Goal: Find specific page/section: Find specific page/section

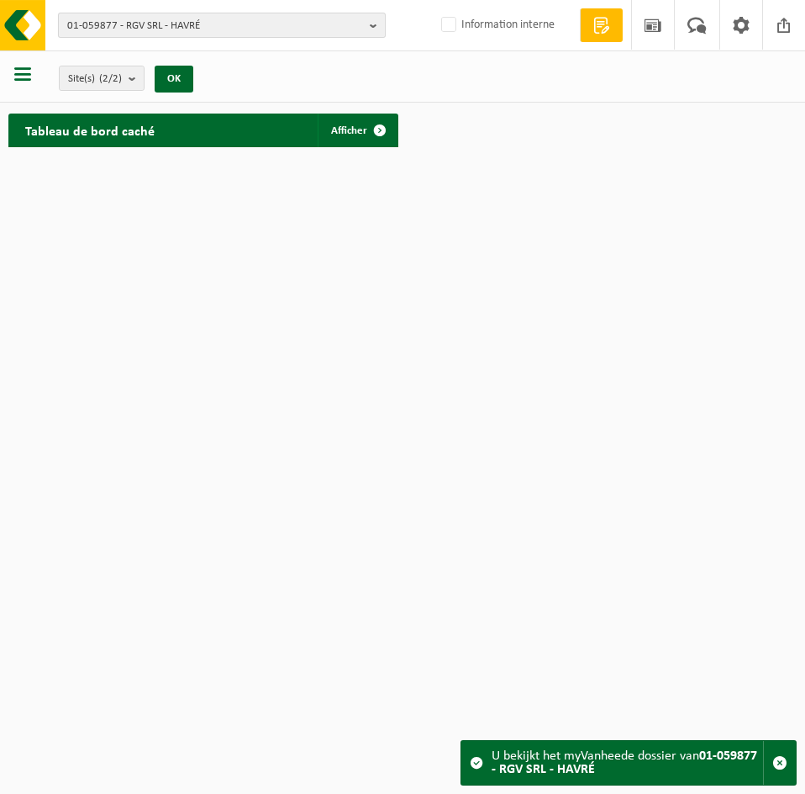
click at [179, 27] on span "01-059877 - RGV SRL - HAVRÉ" at bounding box center [215, 25] width 296 height 25
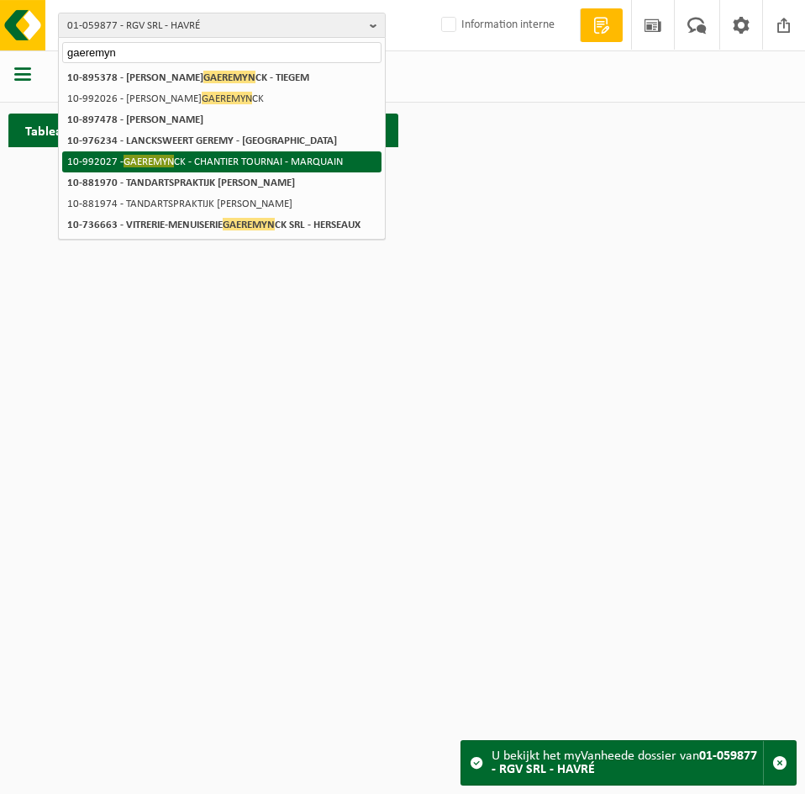
type input "gaeremyn"
click at [240, 168] on li "10-992027 - GAEREMYN CK - CHANTIER TOURNAI - MARQUAIN" at bounding box center [221, 161] width 319 height 21
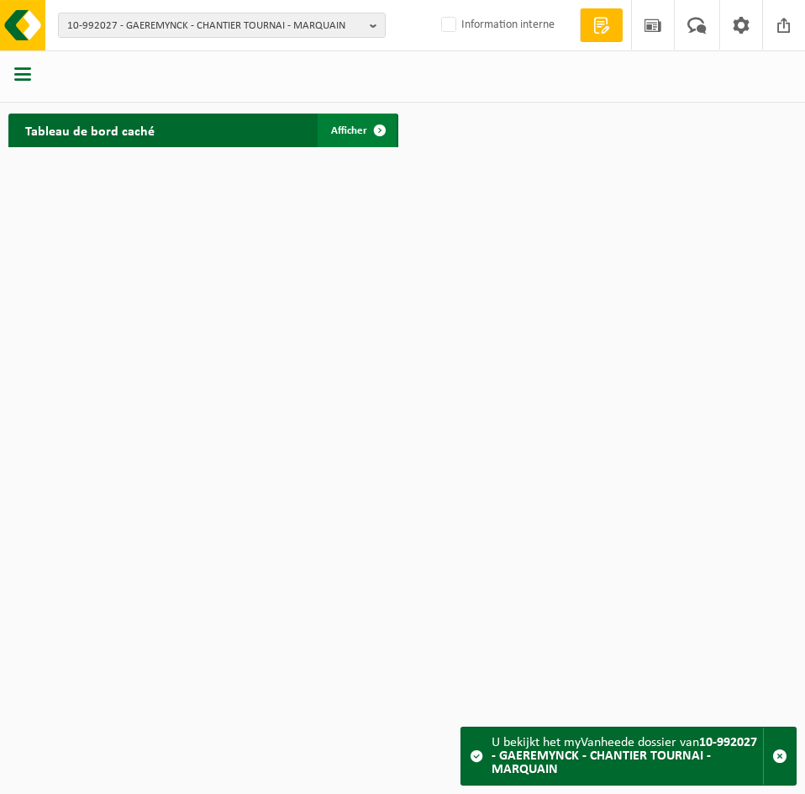
click at [364, 148] on div "Tableau de bord caché Afficher" at bounding box center [203, 130] width 398 height 50
click at [370, 143] on span at bounding box center [380, 130] width 34 height 34
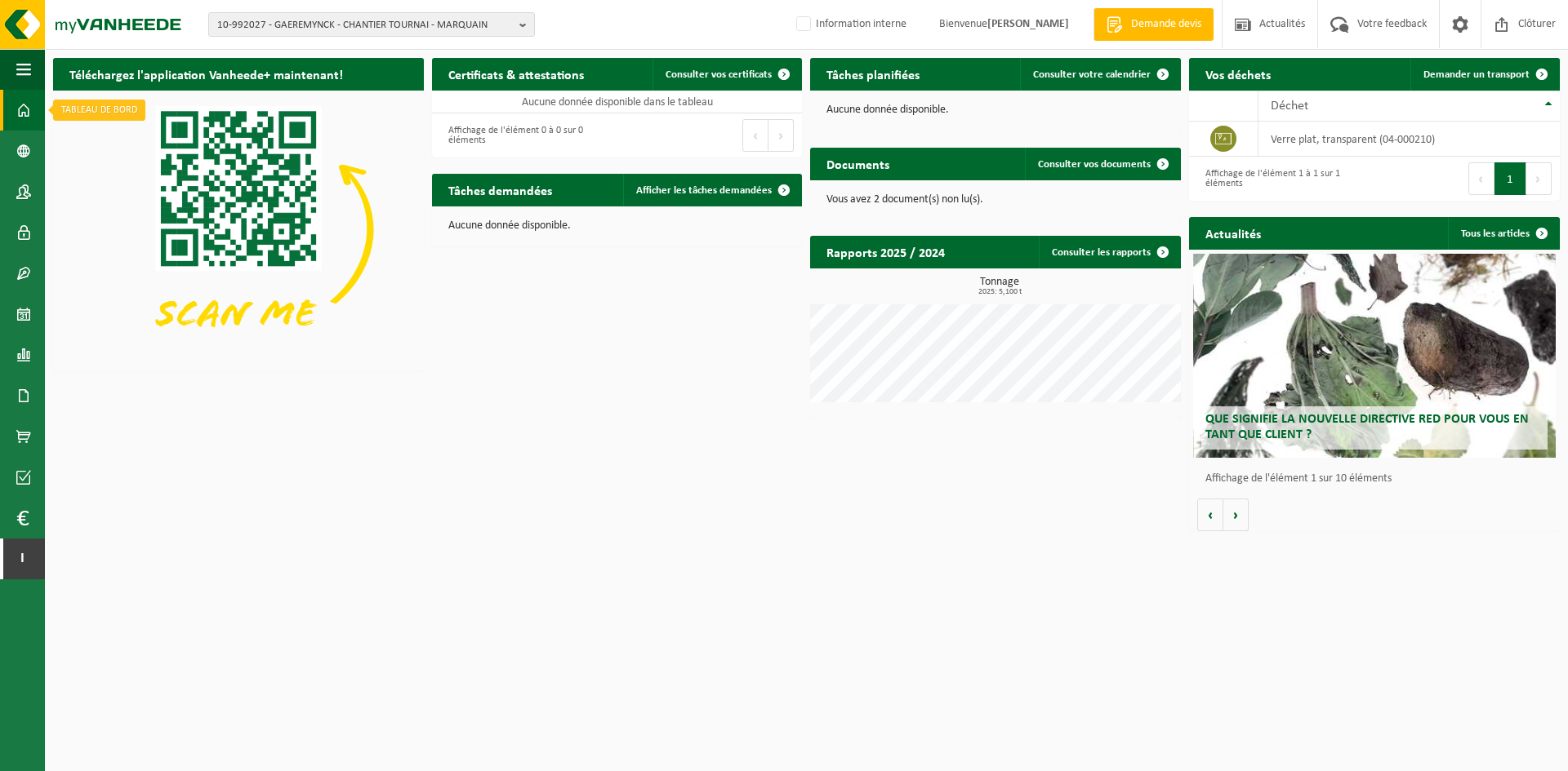
click at [23, 111] on span at bounding box center [23, 110] width 15 height 41
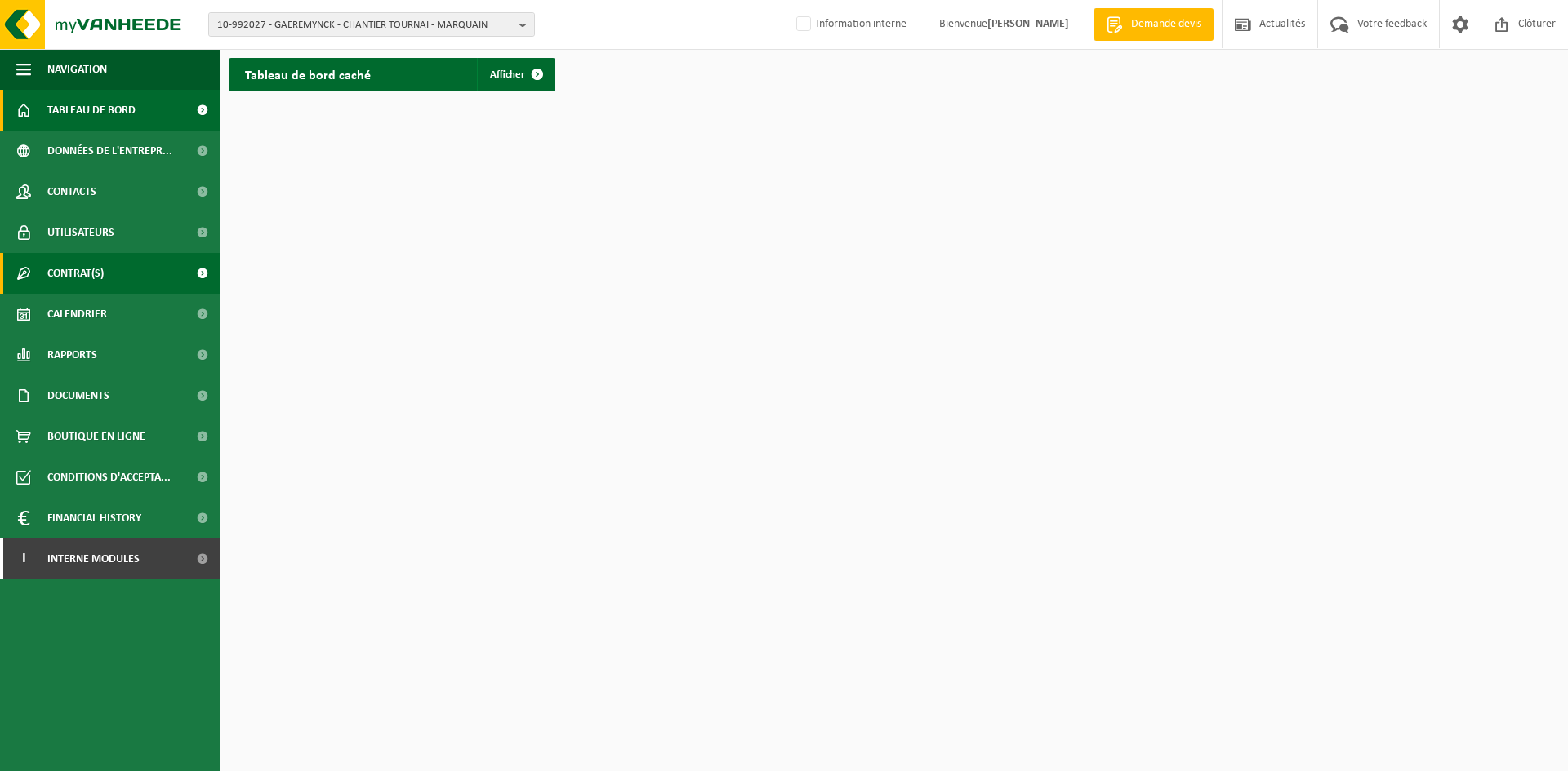
click at [110, 285] on link "Contrat(s)" at bounding box center [110, 274] width 221 height 41
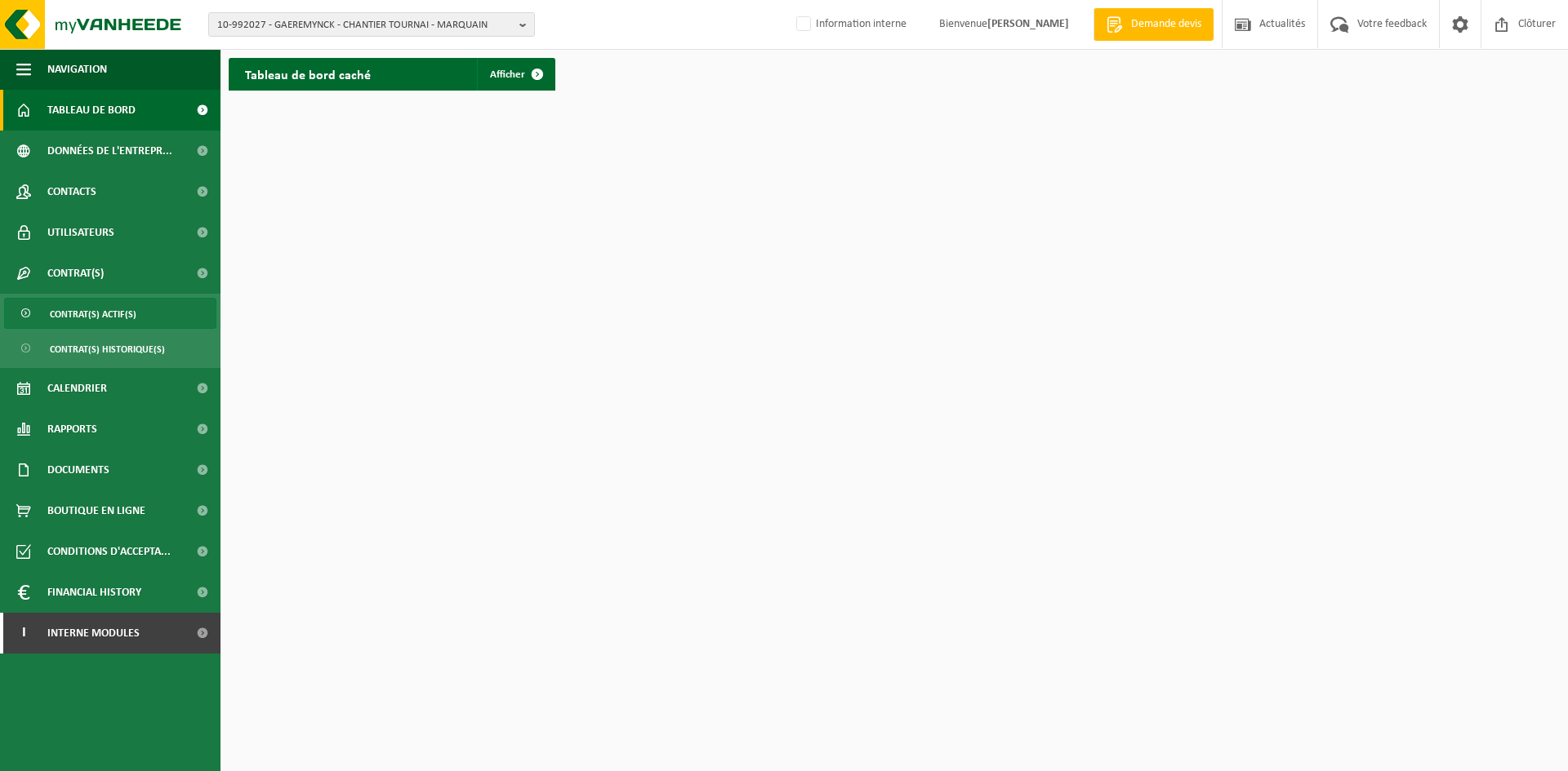
click at [144, 313] on link "Contrat(s) actif(s)" at bounding box center [110, 314] width 213 height 31
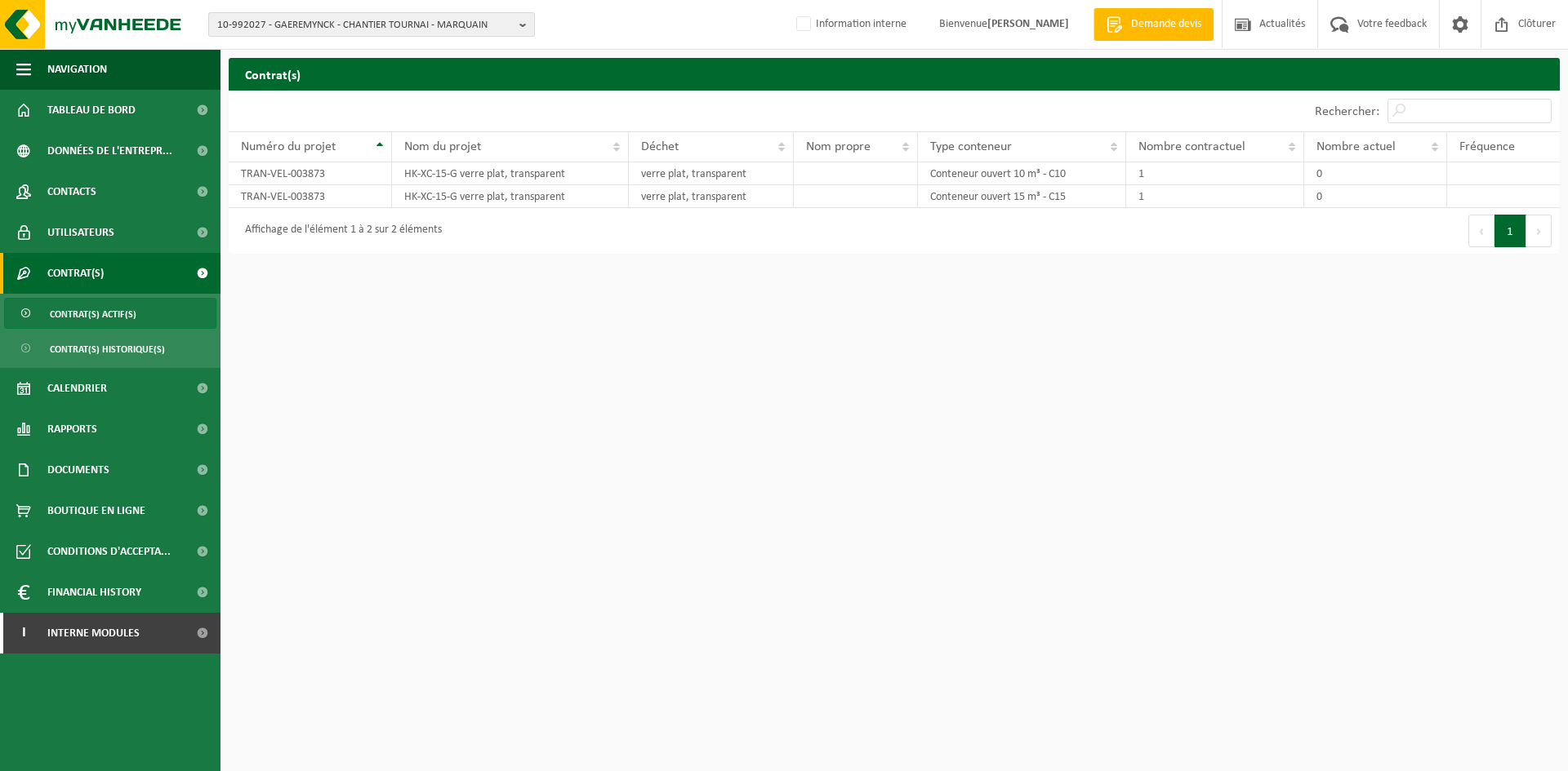
click at [317, 26] on span "10-992027 - GAEREMYNCK - CHANTIER TOURNAI - MARQUAIN" at bounding box center [365, 24] width 295 height 24
